Goal: Task Accomplishment & Management: Manage account settings

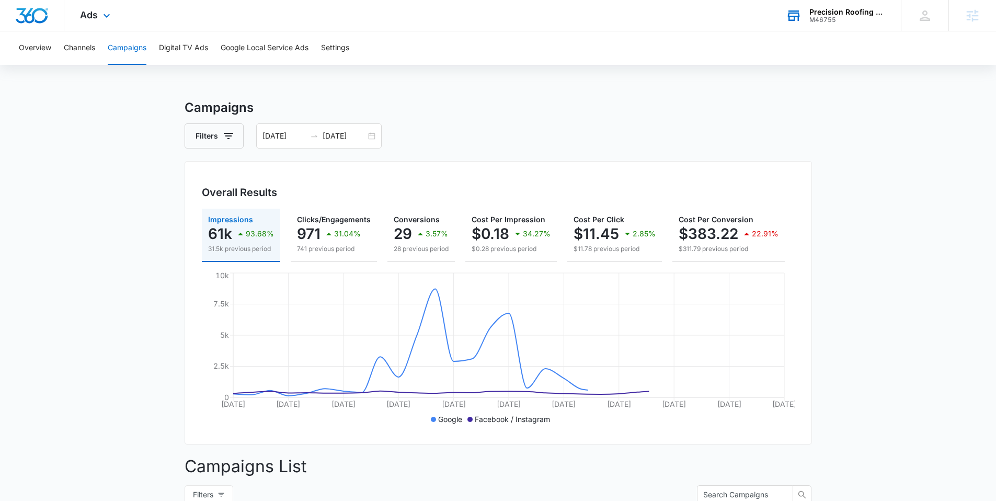
click at [833, 13] on div "Precision Roofing & Waterproofing" at bounding box center [848, 12] width 76 height 8
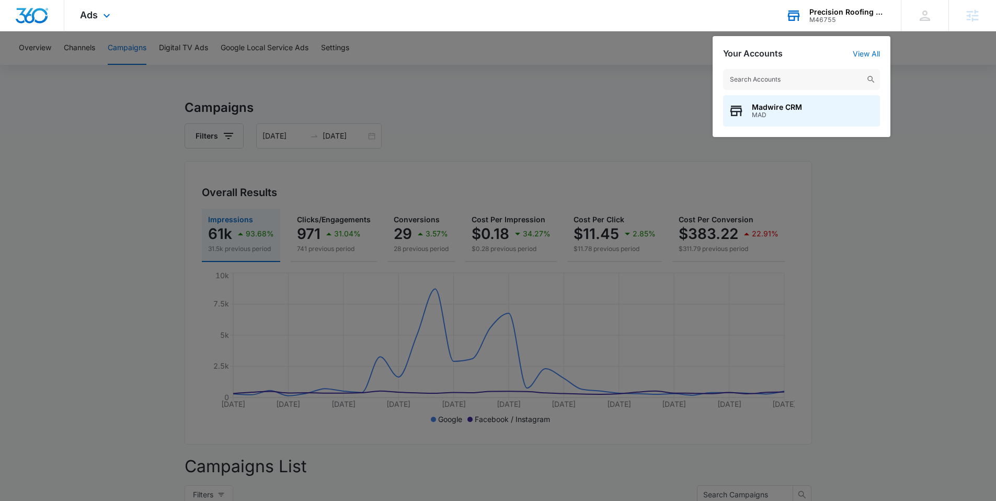
click at [793, 79] on input "text" at bounding box center [801, 79] width 157 height 21
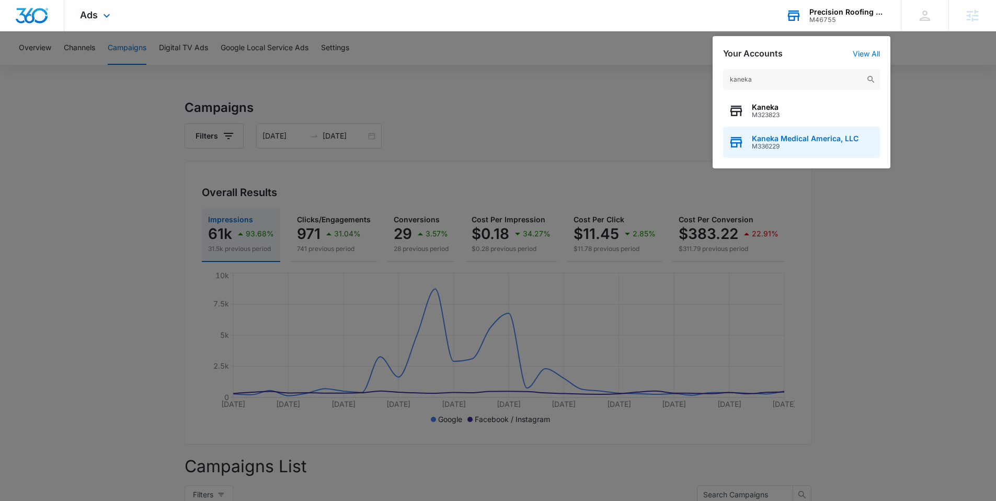
type input "kaneka"
click at [783, 139] on span "Kaneka Medical America, LLC" at bounding box center [805, 138] width 107 height 8
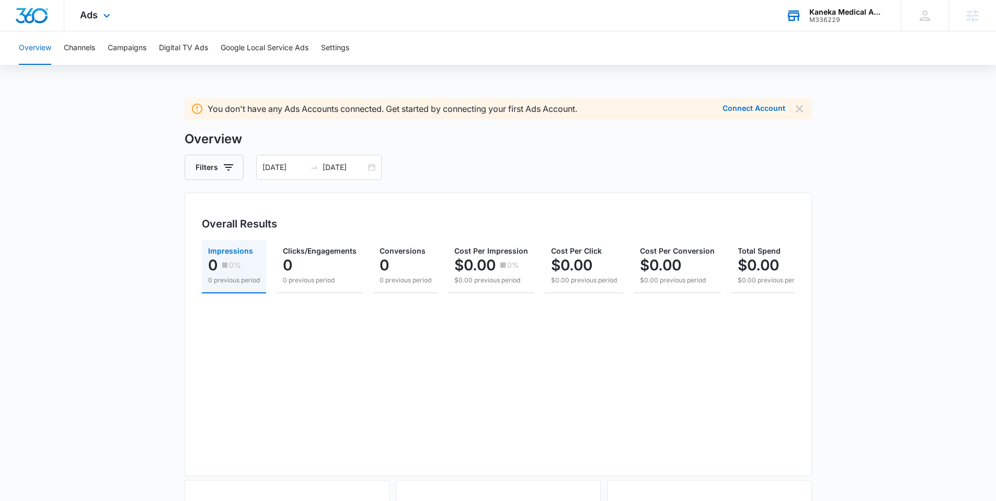
drag, startPoint x: 97, startPoint y: 189, endPoint x: 132, endPoint y: 181, distance: 35.4
click at [98, 189] on main "You don't have any Ads Accounts connected. Get started by connecting your first…" at bounding box center [498, 470] width 996 height 745
click at [38, 14] on img "Dashboard" at bounding box center [31, 16] width 33 height 16
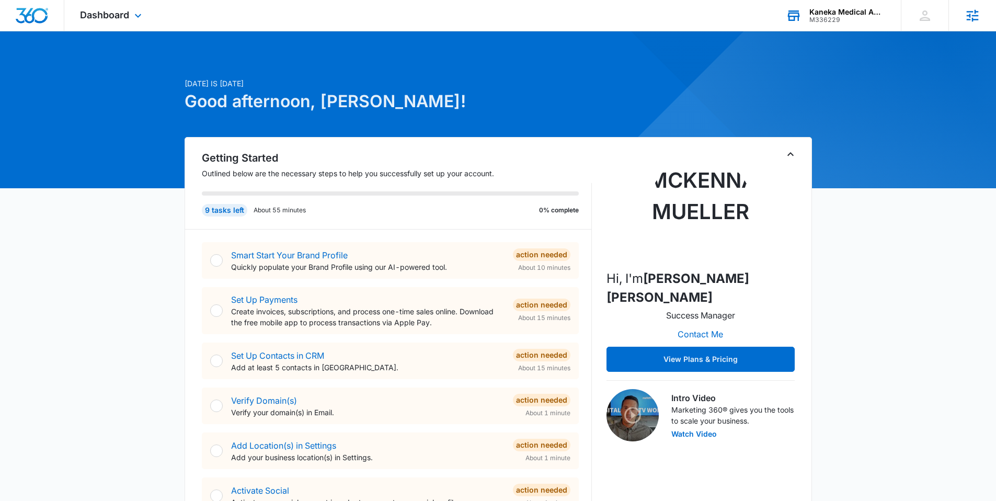
click at [976, 15] on icon at bounding box center [973, 15] width 12 height 12
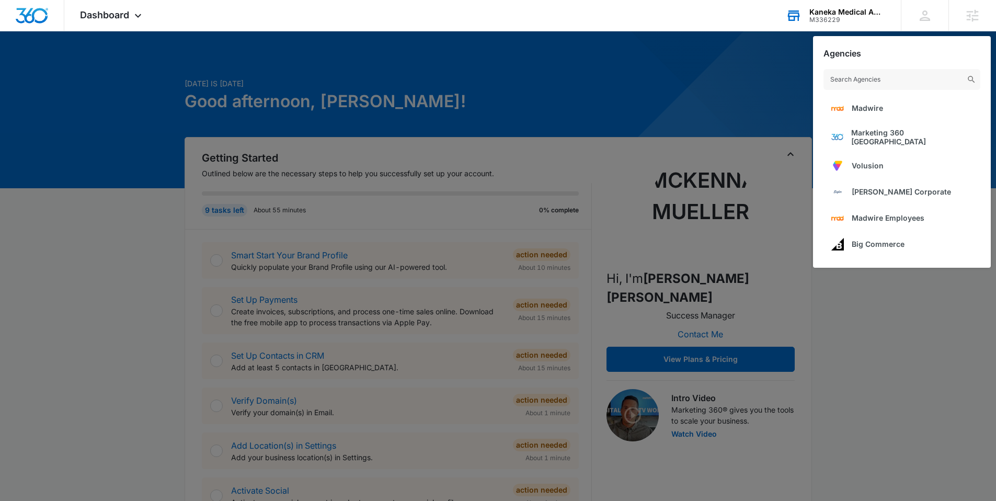
drag, startPoint x: 725, startPoint y: 91, endPoint x: 760, endPoint y: 83, distance: 36.5
click at [725, 91] on div at bounding box center [498, 250] width 996 height 501
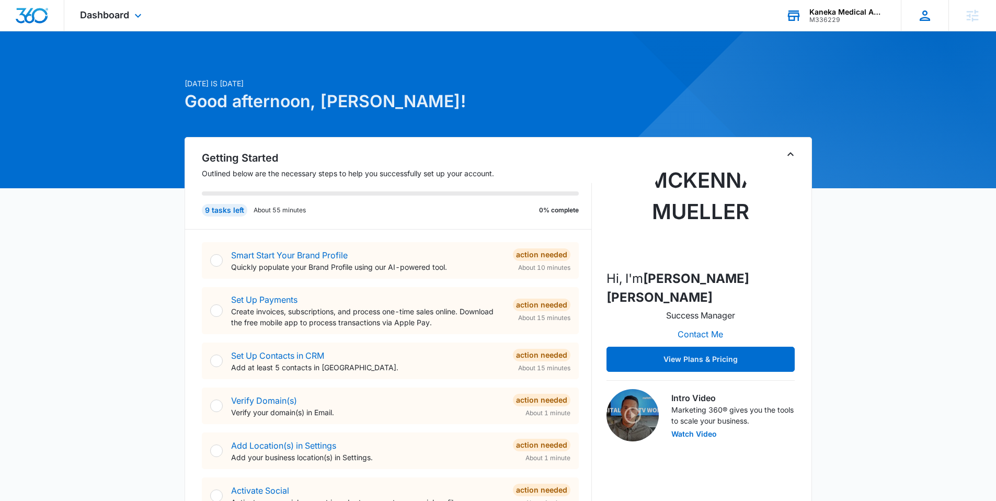
click at [924, 16] on icon at bounding box center [925, 16] width 16 height 16
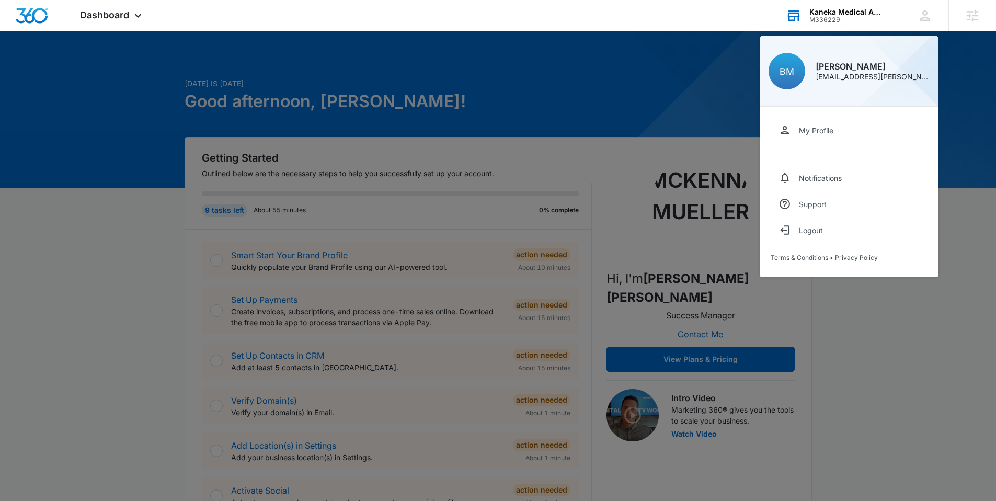
click at [691, 87] on div at bounding box center [498, 250] width 996 height 501
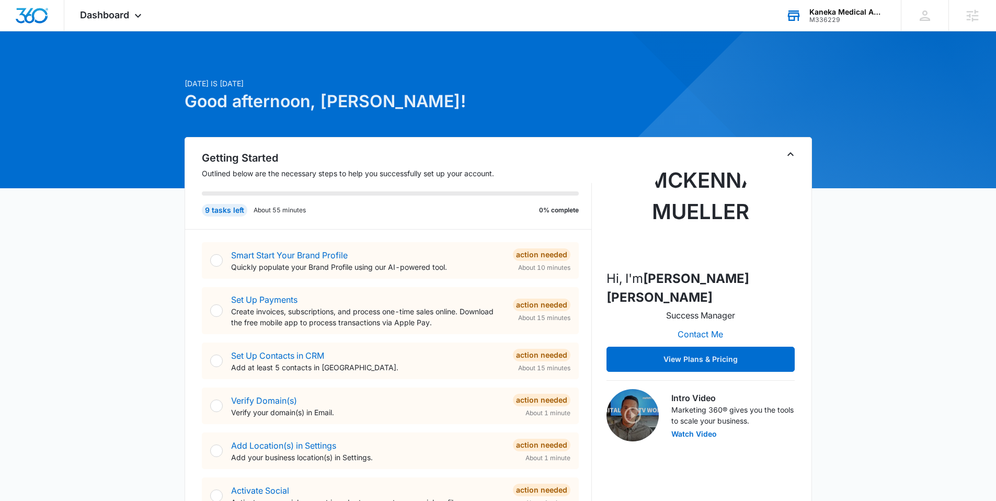
click at [218, 259] on div at bounding box center [216, 260] width 13 height 13
click at [295, 255] on link "Smart Start Your Brand Profile" at bounding box center [289, 255] width 117 height 10
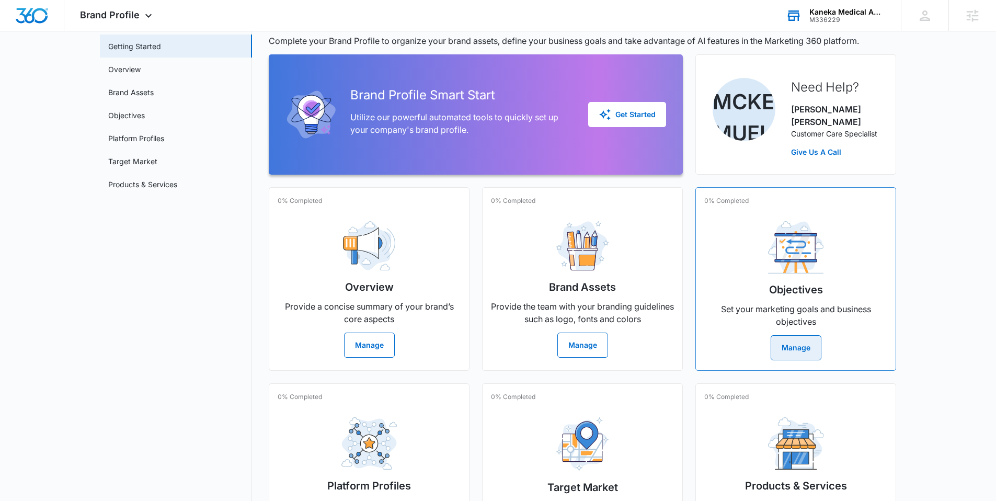
scroll to position [108, 0]
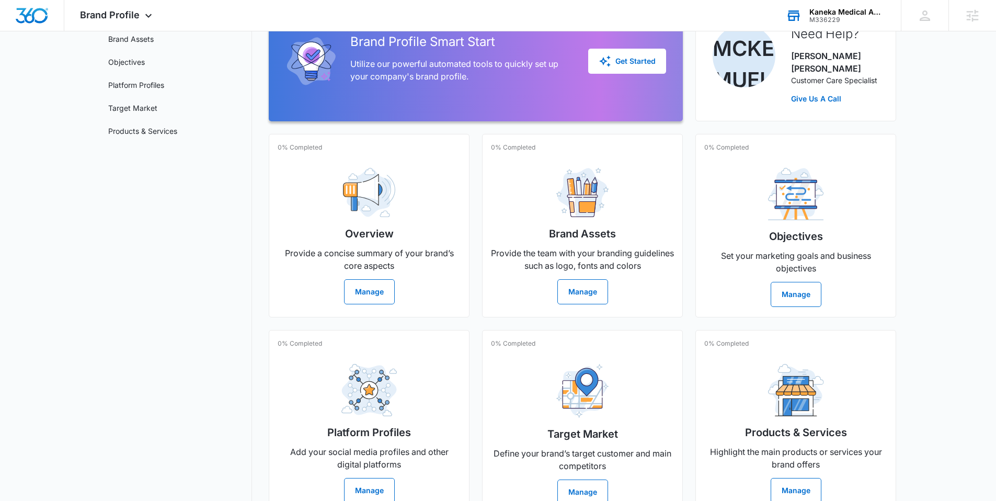
drag, startPoint x: 93, startPoint y: 240, endPoint x: 119, endPoint y: 146, distance: 97.2
click at [93, 240] on main "Brand Profile Getting Started Overview Brand Assets Objectives Platform Profile…" at bounding box center [498, 241] width 996 height 569
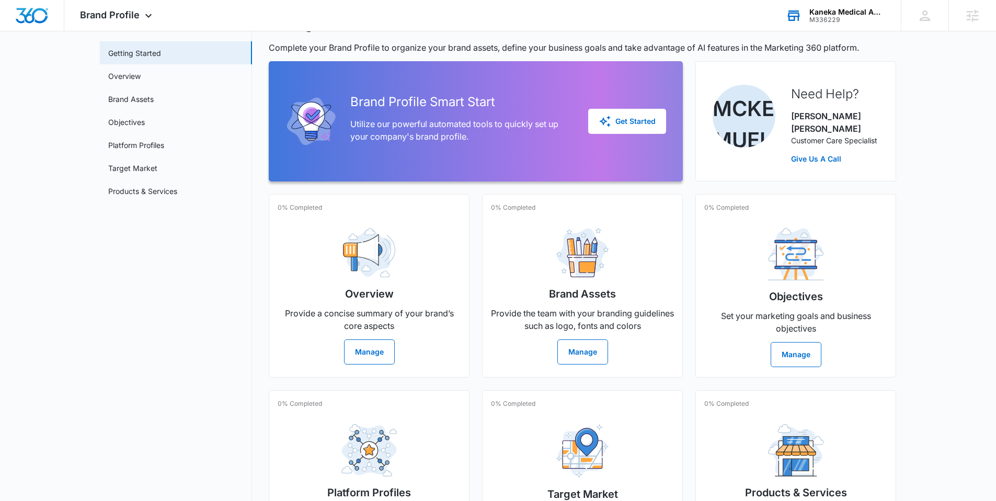
scroll to position [0, 0]
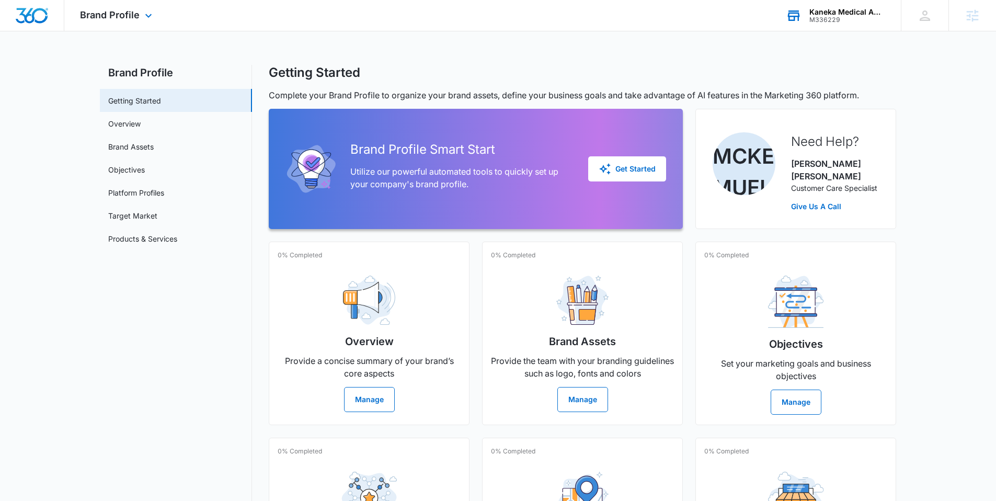
click at [28, 15] on img "Dashboard" at bounding box center [31, 16] width 33 height 16
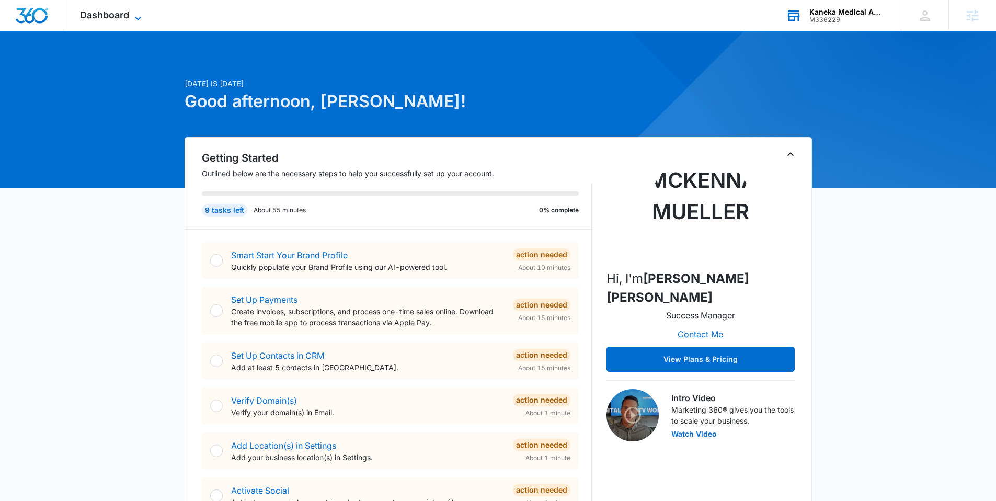
click at [122, 14] on span "Dashboard" at bounding box center [104, 14] width 49 height 11
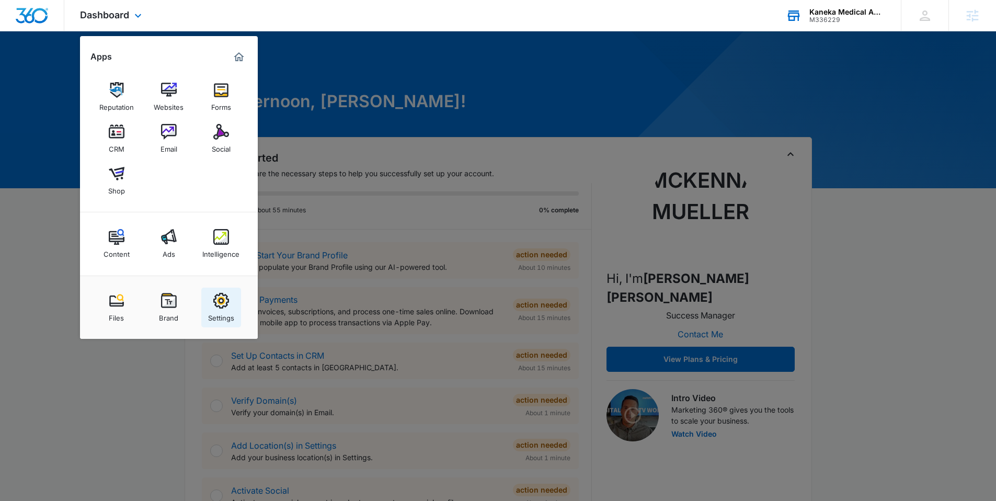
click at [220, 310] on div "Settings" at bounding box center [221, 316] width 26 height 14
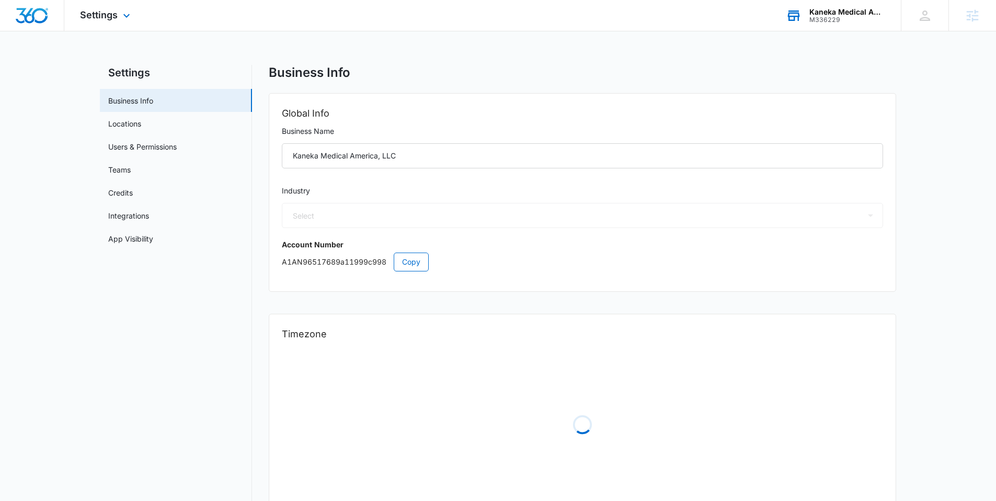
select select "33"
select select "US"
select select "America/[GEOGRAPHIC_DATA]"
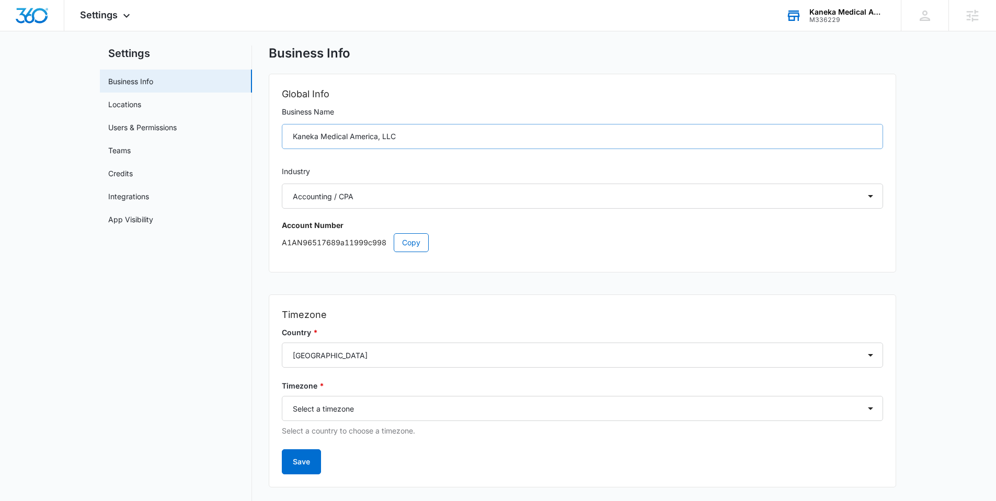
scroll to position [40, 0]
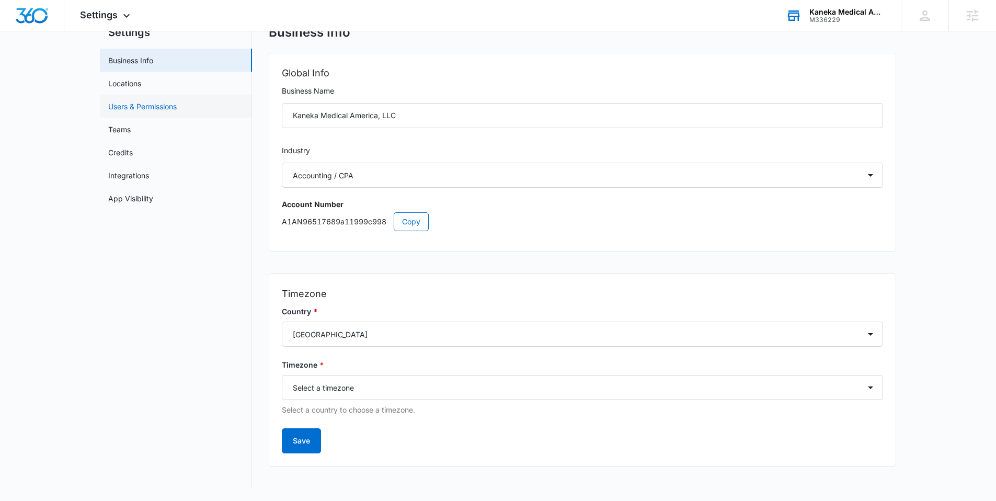
click at [128, 108] on link "Users & Permissions" at bounding box center [142, 106] width 69 height 11
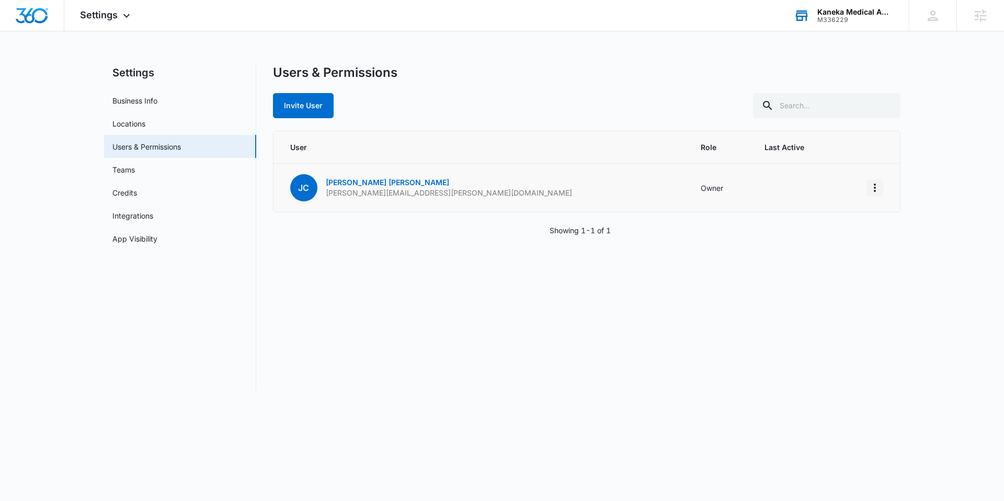
click at [870, 187] on icon "Actions" at bounding box center [875, 187] width 13 height 13
click at [291, 399] on div "Settings Business Info Locations Users & Permissions Teams Credits Integrations…" at bounding box center [502, 234] width 797 height 338
click at [50, 169] on main "Settings Business Info Locations Users & Permissions Teams Credits Integrations…" at bounding box center [502, 234] width 1004 height 338
click at [34, 13] on img "Dashboard" at bounding box center [31, 16] width 33 height 16
